Goal: Task Accomplishment & Management: Manage account settings

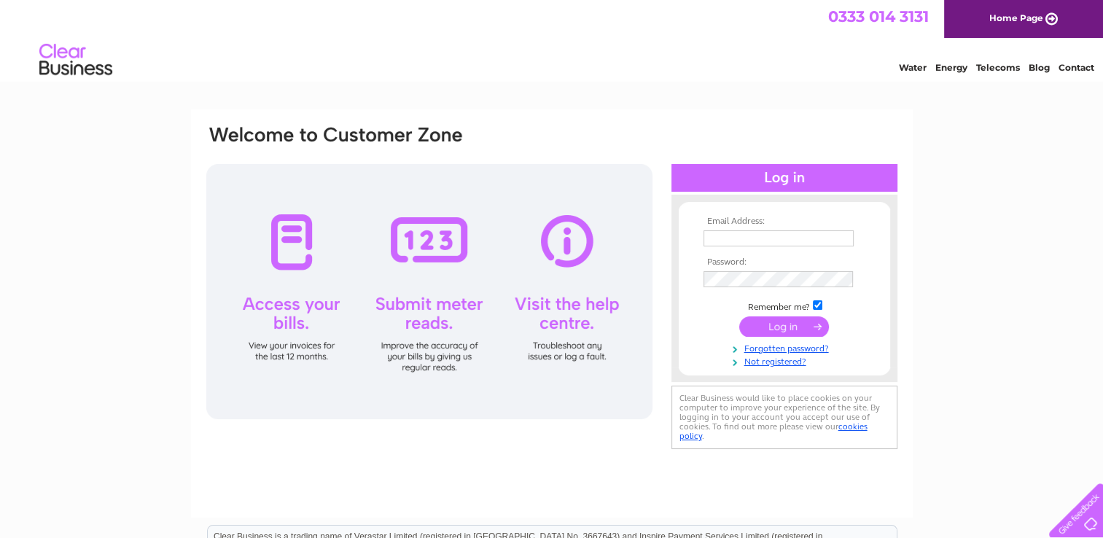
click at [755, 238] on input "text" at bounding box center [779, 238] width 150 height 16
type input "accounts@medicaldevicemanagement.com"
click at [779, 335] on input "submit" at bounding box center [784, 326] width 90 height 20
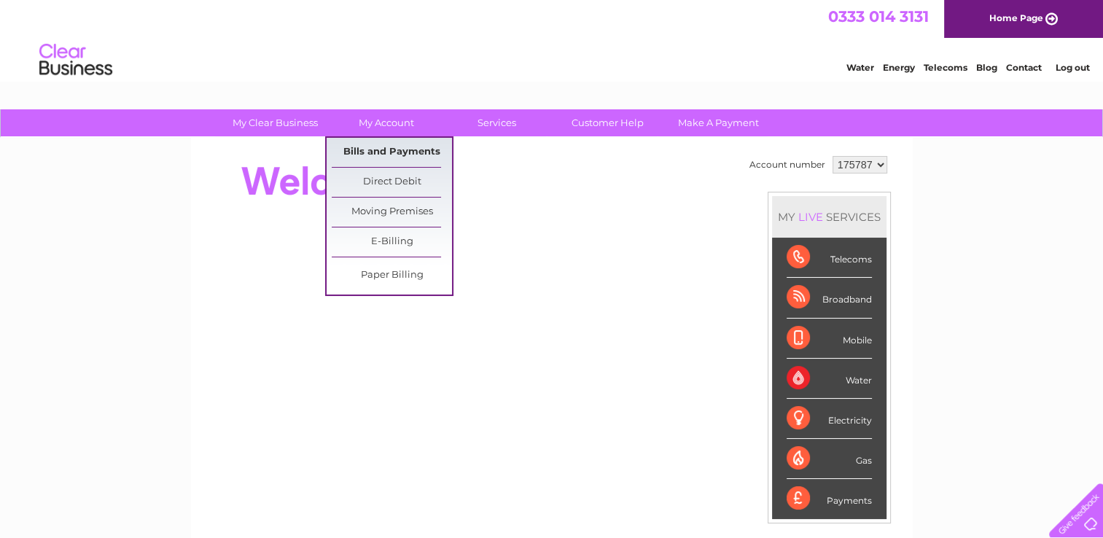
click at [385, 155] on link "Bills and Payments" at bounding box center [392, 152] width 120 height 29
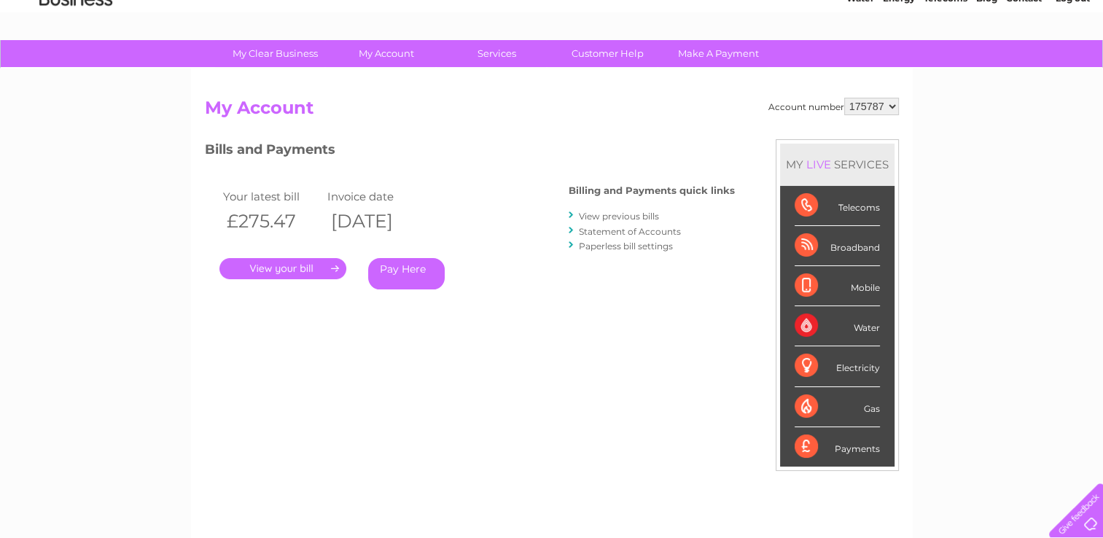
scroll to position [67, 0]
